Goal: Check status

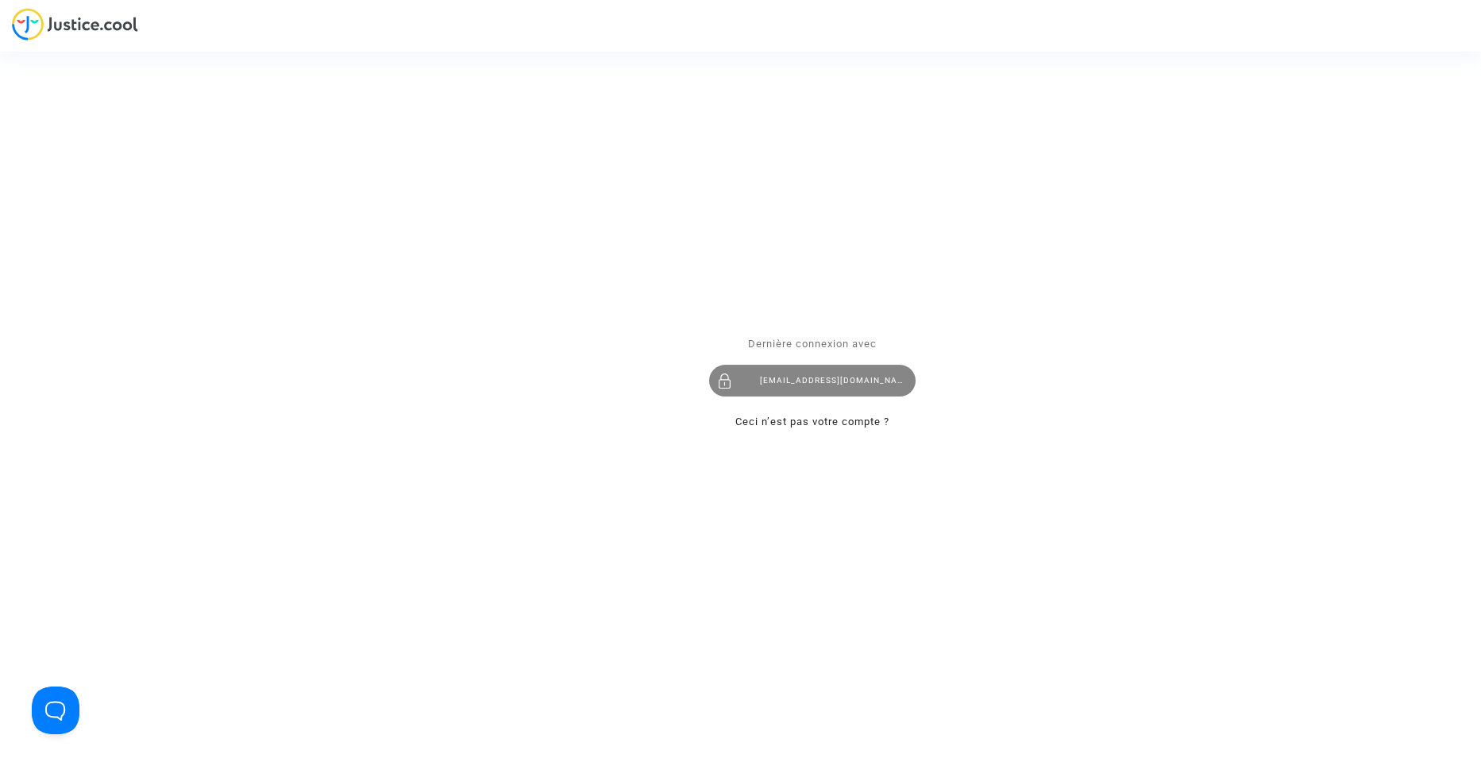
click at [809, 375] on div "[EMAIL_ADDRESS][DOMAIN_NAME]" at bounding box center [812, 381] width 207 height 32
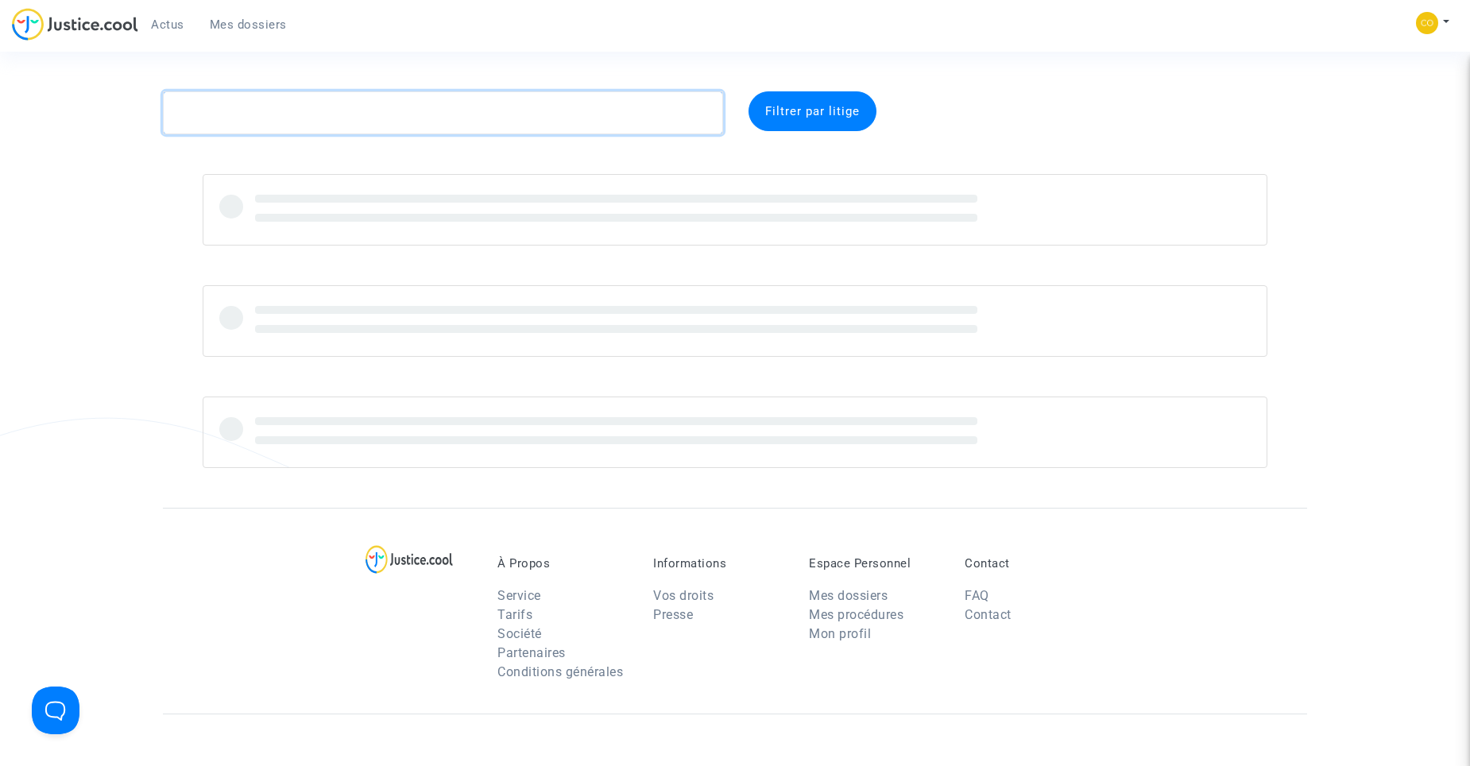
click at [319, 118] on textarea at bounding box center [443, 112] width 560 height 43
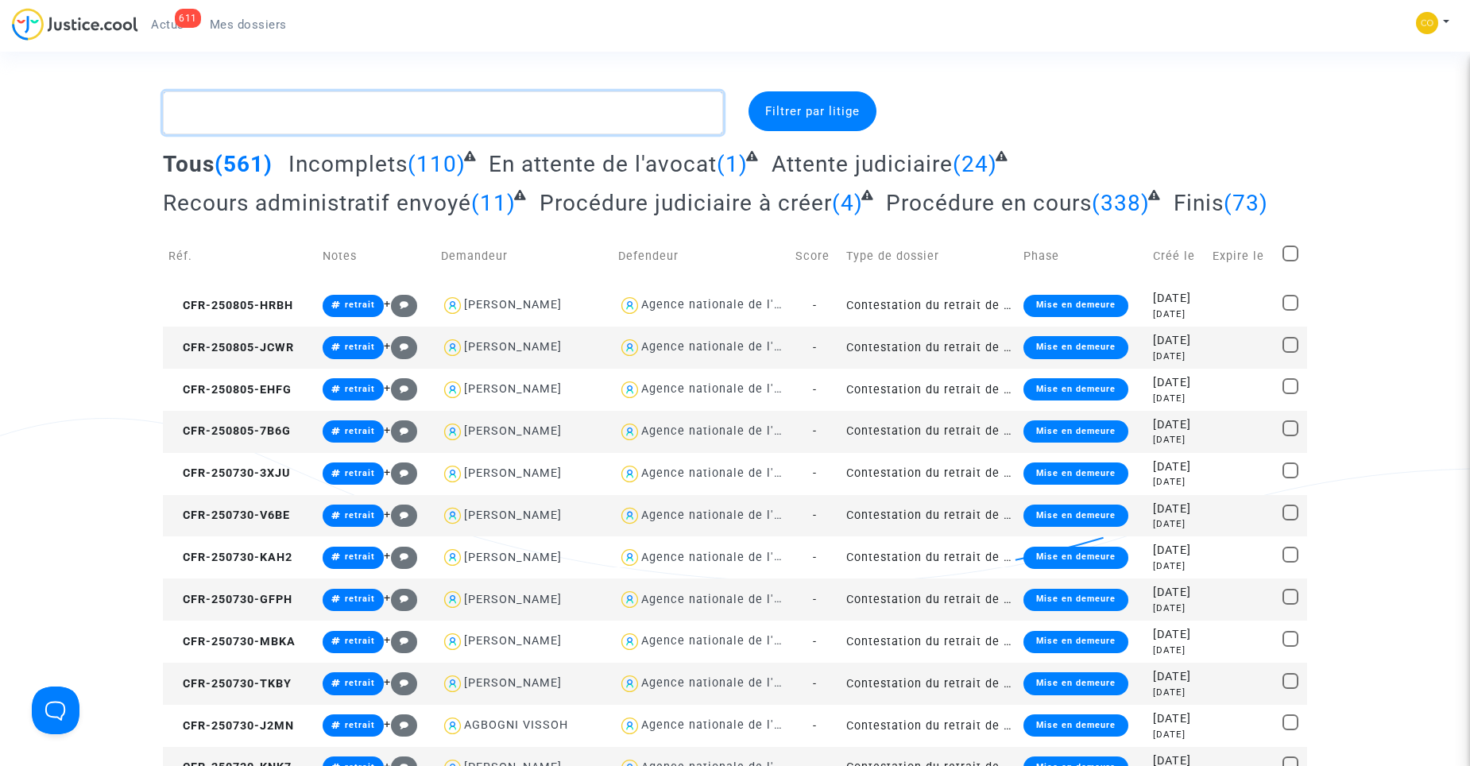
click at [317, 116] on textarea at bounding box center [443, 112] width 560 height 43
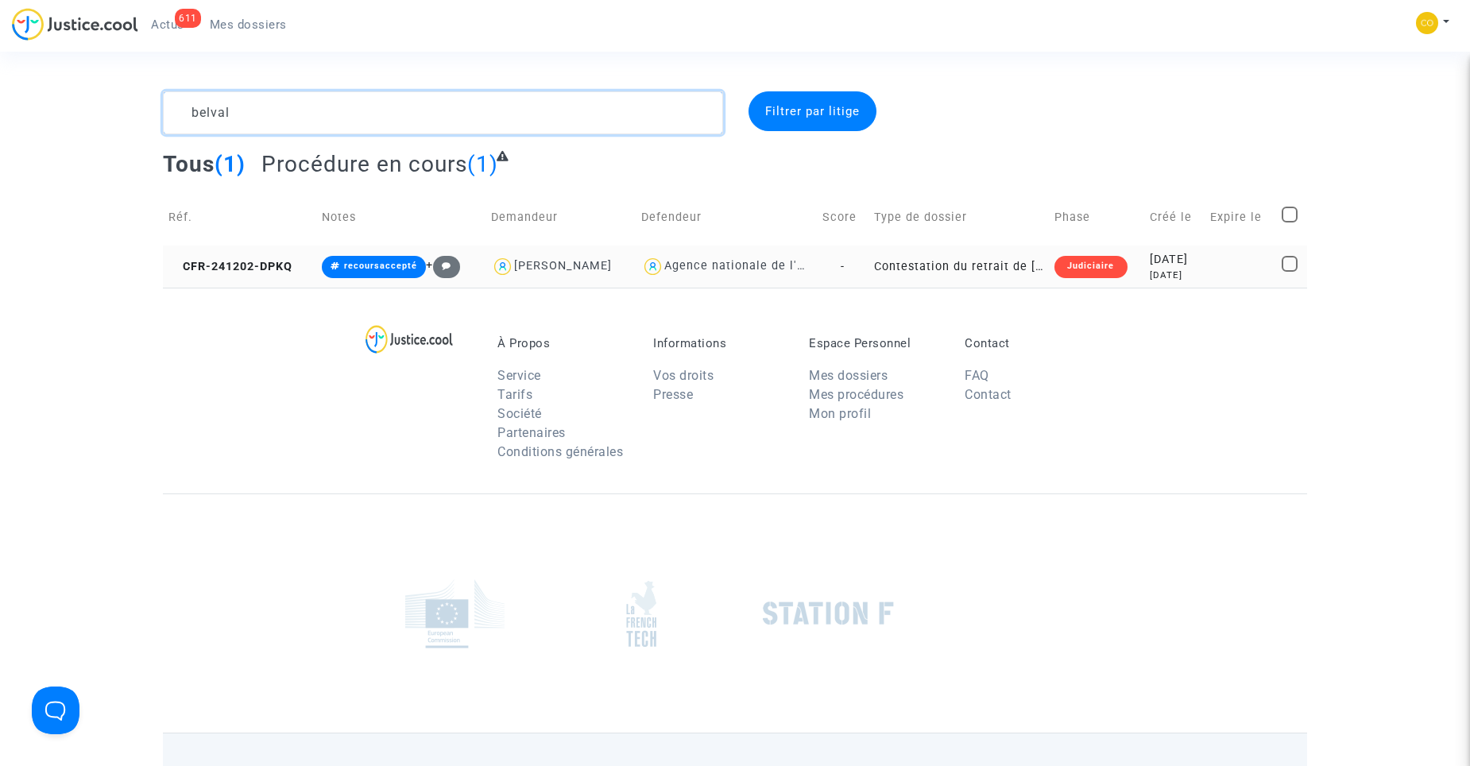
type textarea "belval"
click at [952, 259] on td "Contestation du retrait de MaPrimeRénov par l'ANAH (mandataire)" at bounding box center [958, 266] width 181 height 42
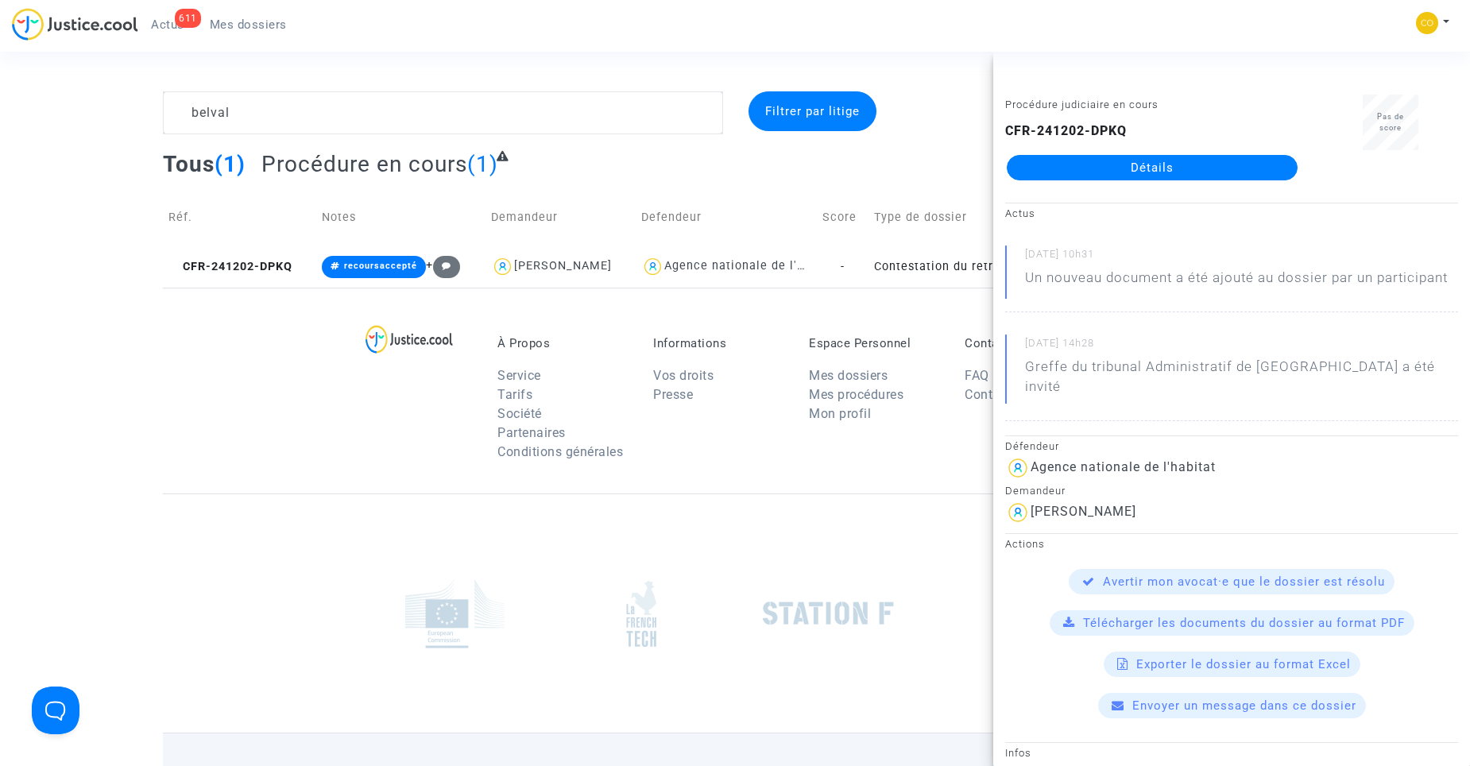
click at [1109, 175] on link "Détails" at bounding box center [1151, 167] width 291 height 25
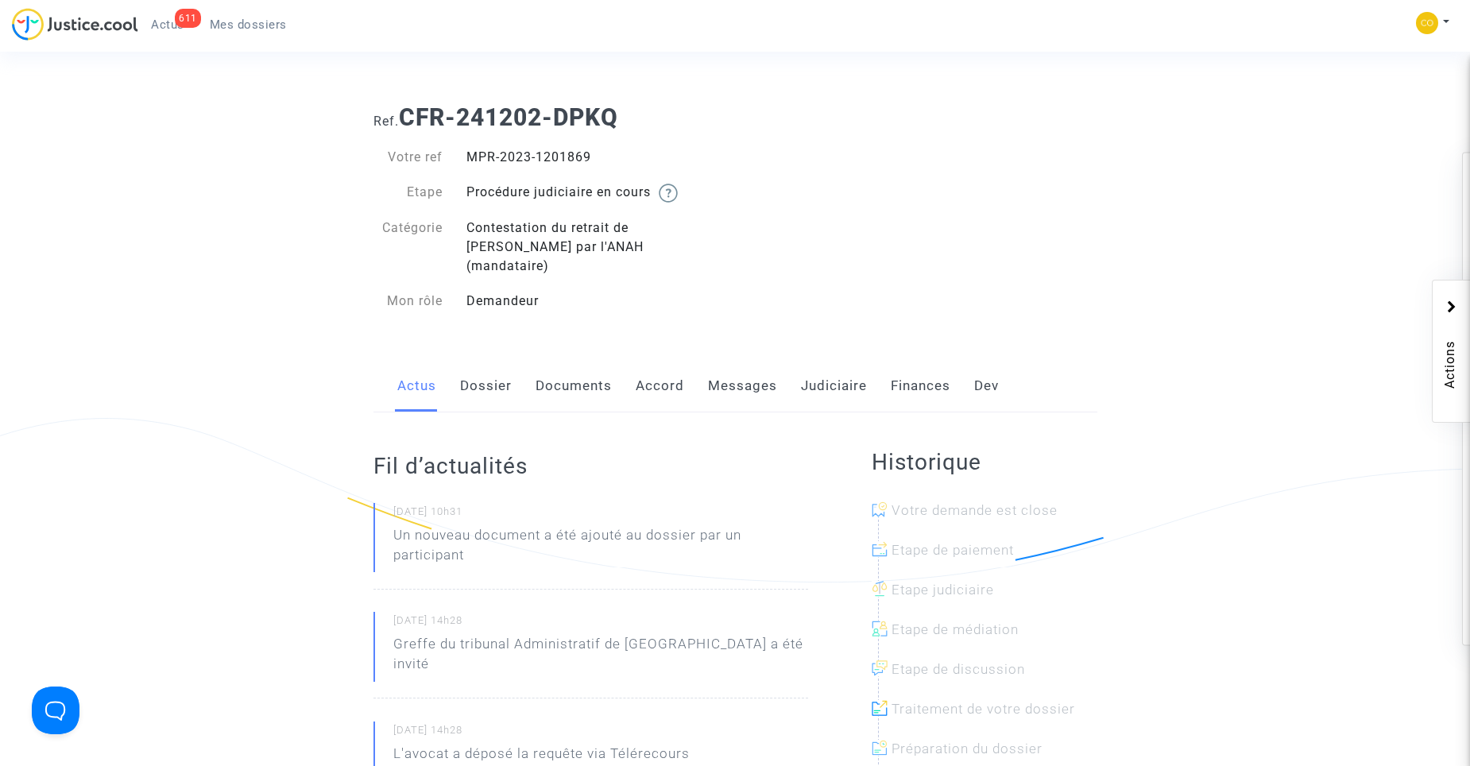
click at [579, 375] on link "Documents" at bounding box center [573, 386] width 76 height 52
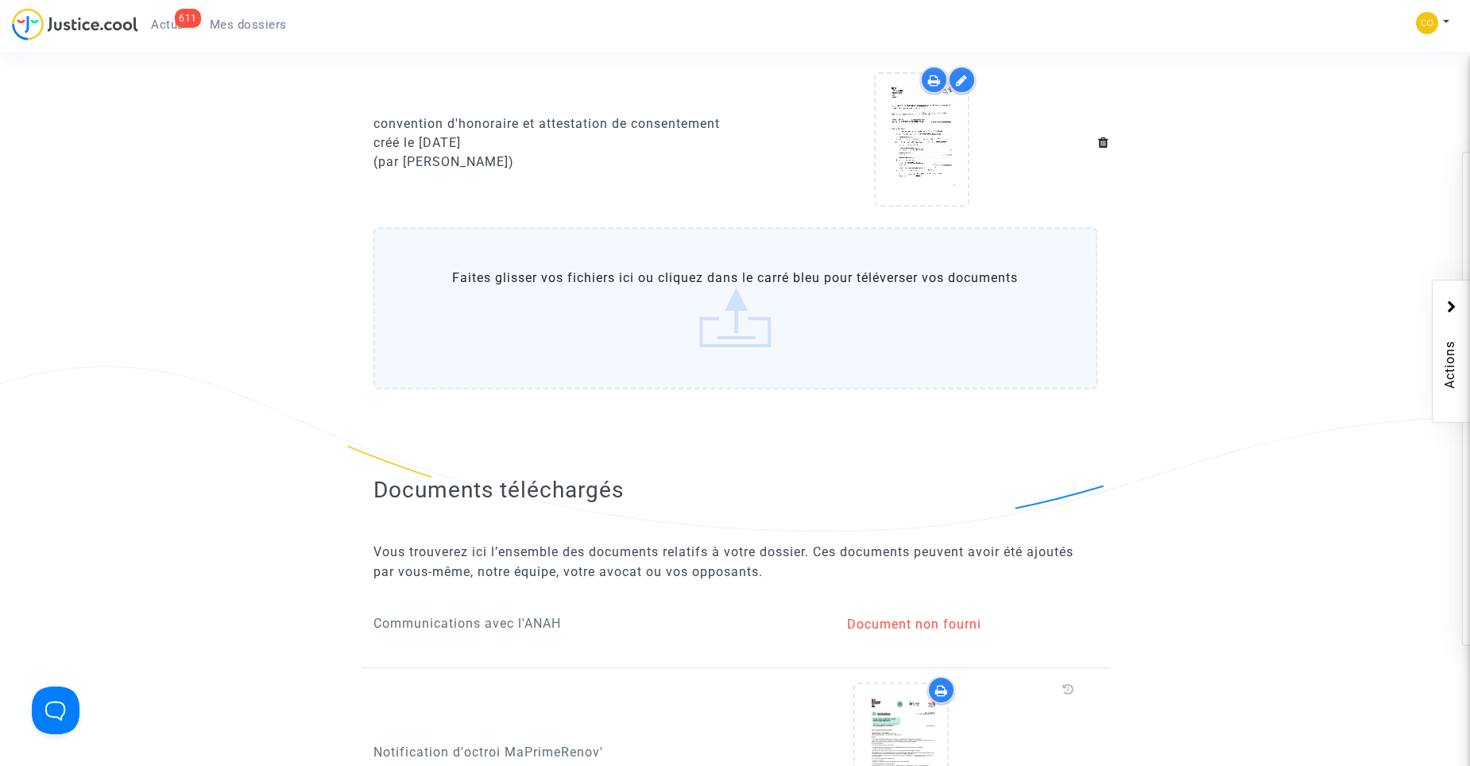
scroll to position [635, 0]
